Goal: Task Accomplishment & Management: Use online tool/utility

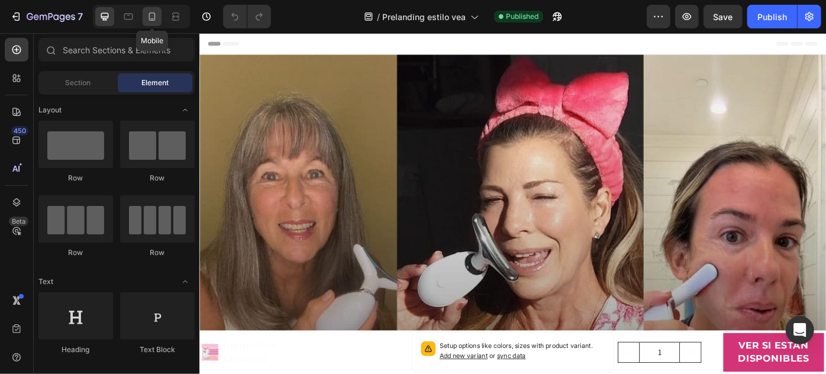
click at [153, 22] on icon at bounding box center [152, 17] width 12 height 12
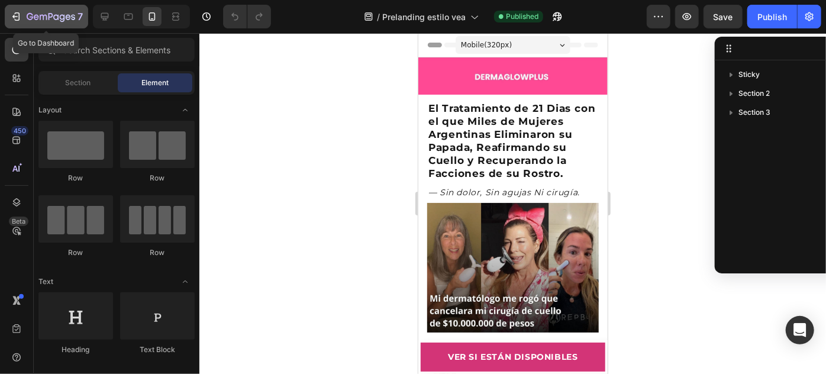
click at [14, 12] on icon "button" at bounding box center [16, 17] width 12 height 12
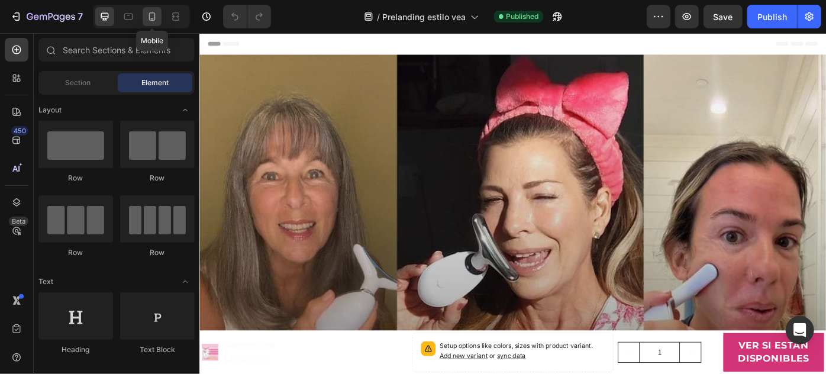
click at [154, 11] on icon at bounding box center [152, 17] width 12 height 12
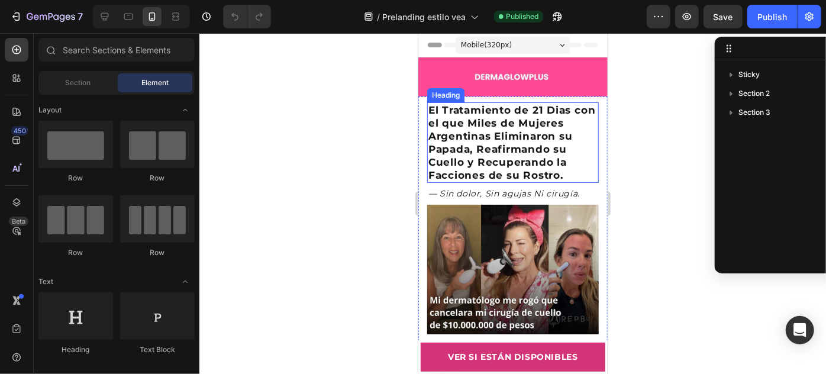
click at [555, 120] on h2 "El Tratamiento de 21 Dias con el que Miles de Mujeres Argentinas Eliminaron su …" at bounding box center [513, 142] width 172 height 81
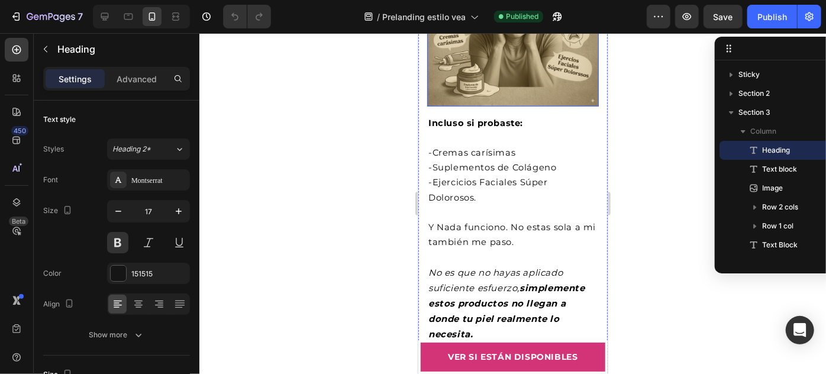
scroll to position [2152, 0]
